Goal: Use online tool/utility: Use online tool/utility

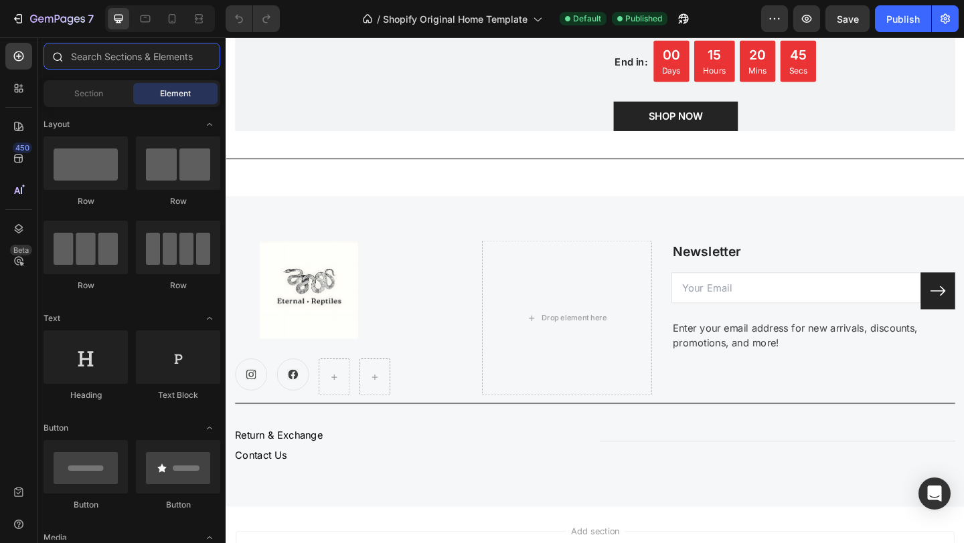
click at [132, 63] on input "text" at bounding box center [131, 56] width 177 height 27
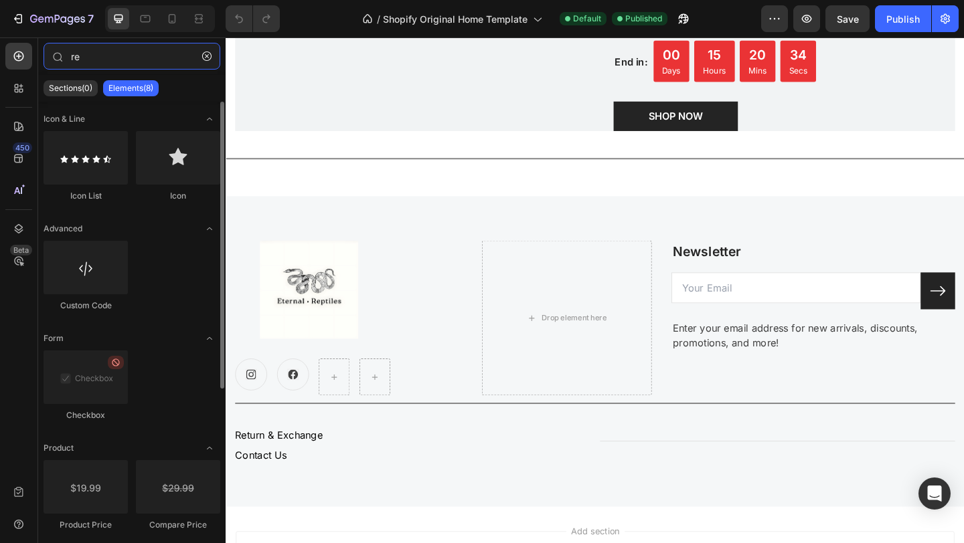
type input "r"
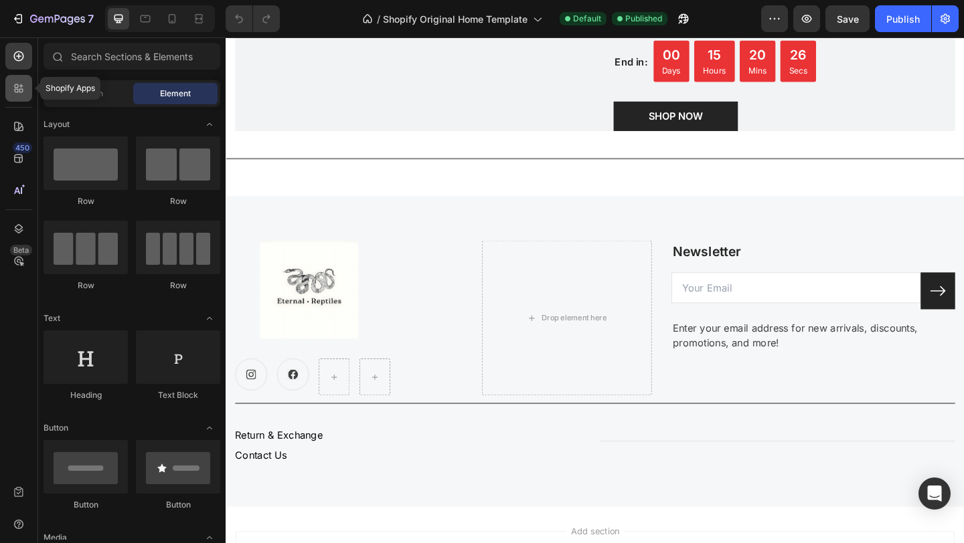
click at [25, 92] on div at bounding box center [18, 88] width 27 height 27
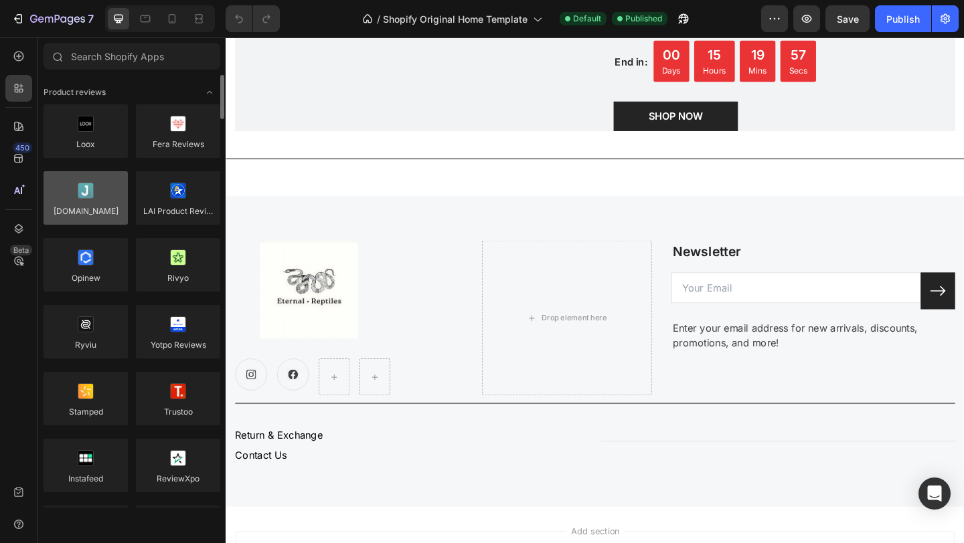
click at [106, 209] on div at bounding box center [85, 198] width 84 height 54
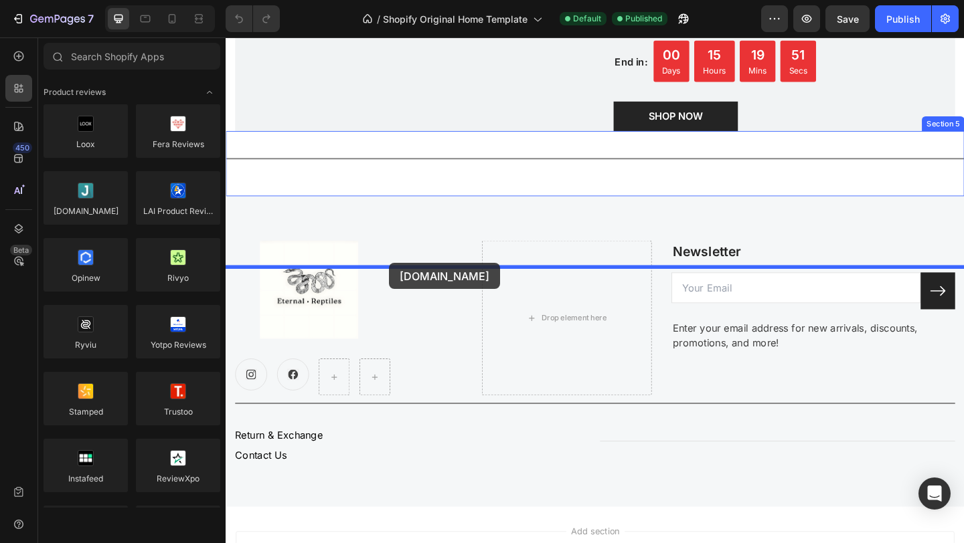
drag, startPoint x: 321, startPoint y: 242, endPoint x: 403, endPoint y: 283, distance: 91.9
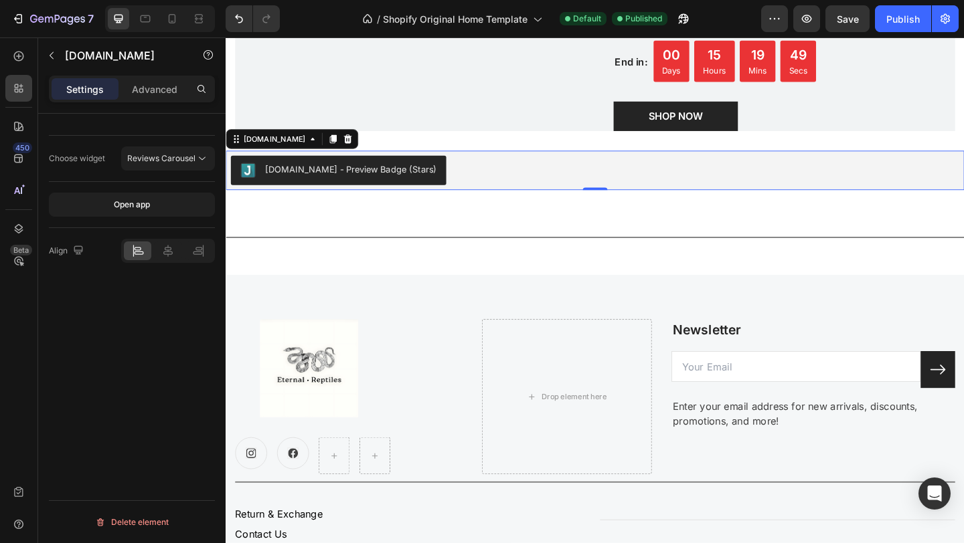
click at [384, 188] on div "[DOMAIN_NAME] - Preview Badge (Stars)" at bounding box center [361, 181] width 186 height 14
click at [195, 158] on icon at bounding box center [201, 158] width 13 height 13
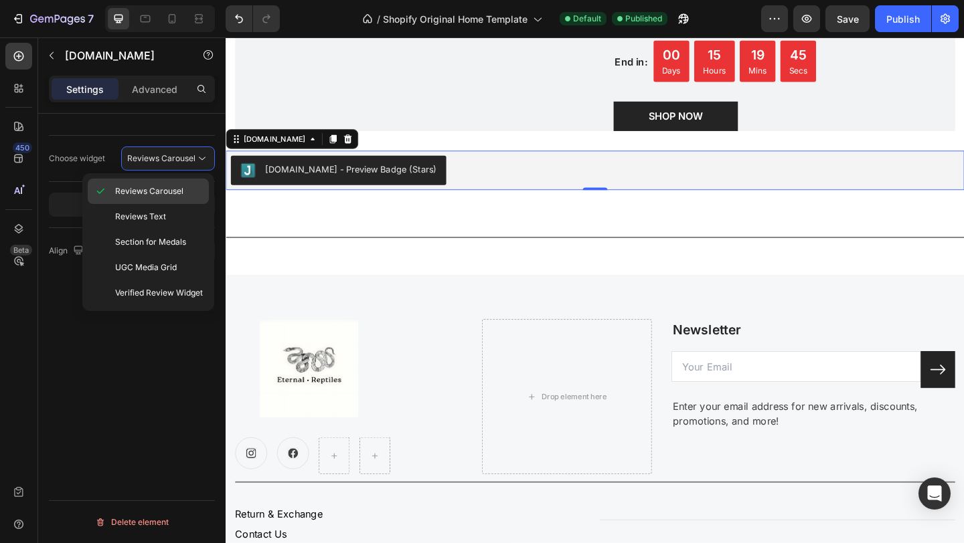
click at [173, 204] on div "Reviews Carousel" at bounding box center [148, 216] width 121 height 25
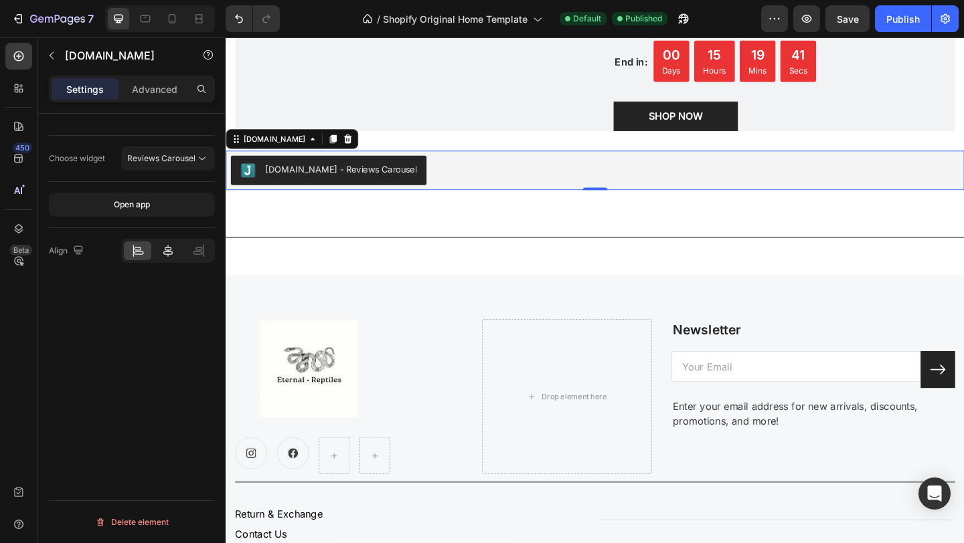
click at [173, 254] on icon at bounding box center [167, 250] width 13 height 13
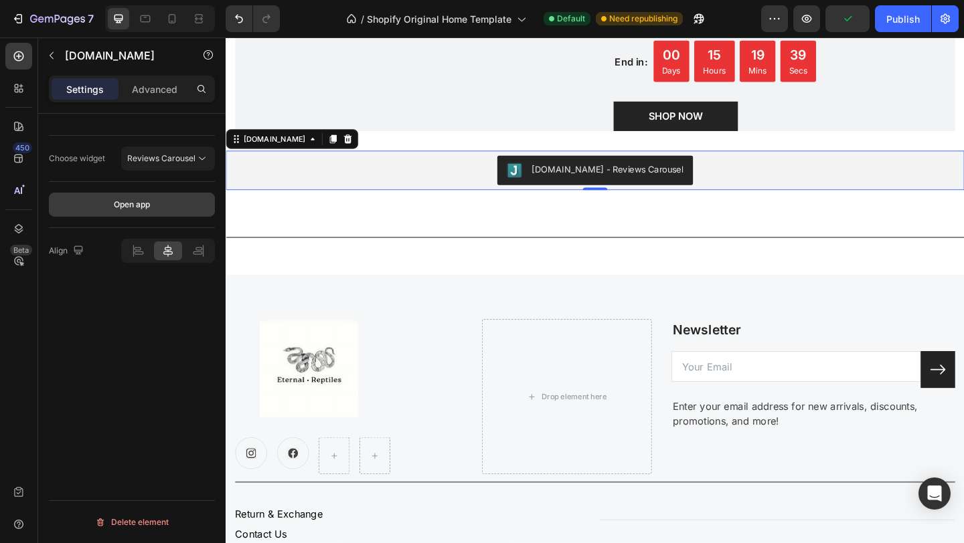
click at [172, 200] on button "Open app" at bounding box center [132, 205] width 166 height 24
